Goal: Navigation & Orientation: Go to known website

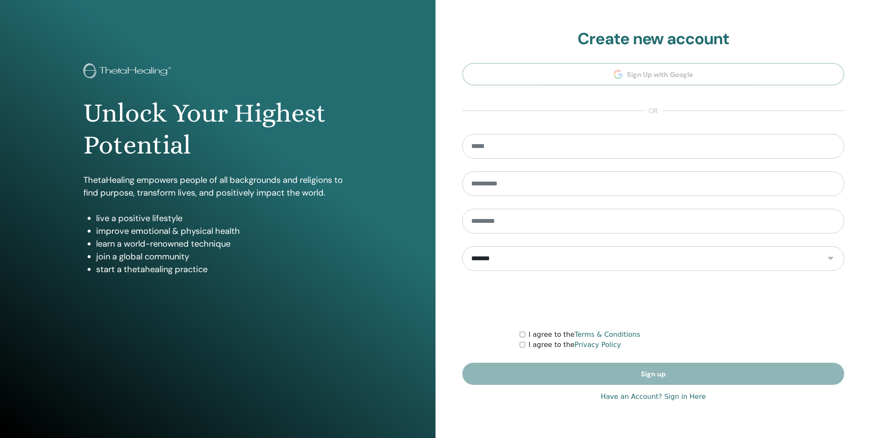
type input "**********"
click at [686, 397] on link "Have an Account? Sign in Here" at bounding box center [653, 397] width 105 height 10
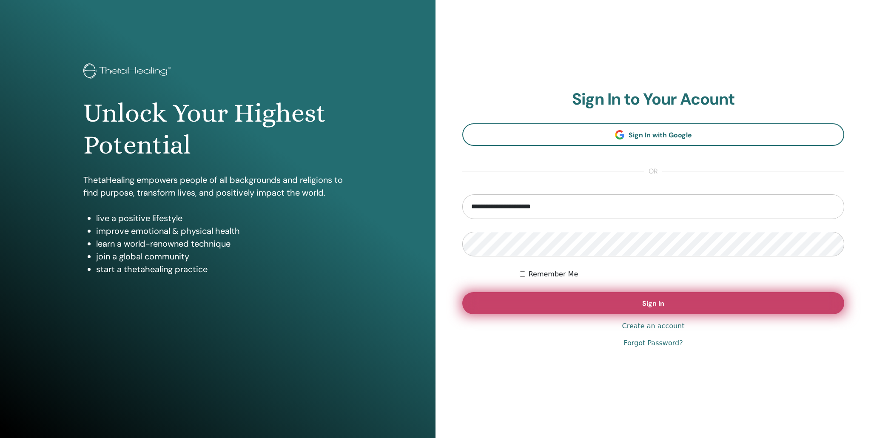
click at [659, 311] on button "Sign In" at bounding box center [654, 303] width 382 height 22
